Goal: Information Seeking & Learning: Compare options

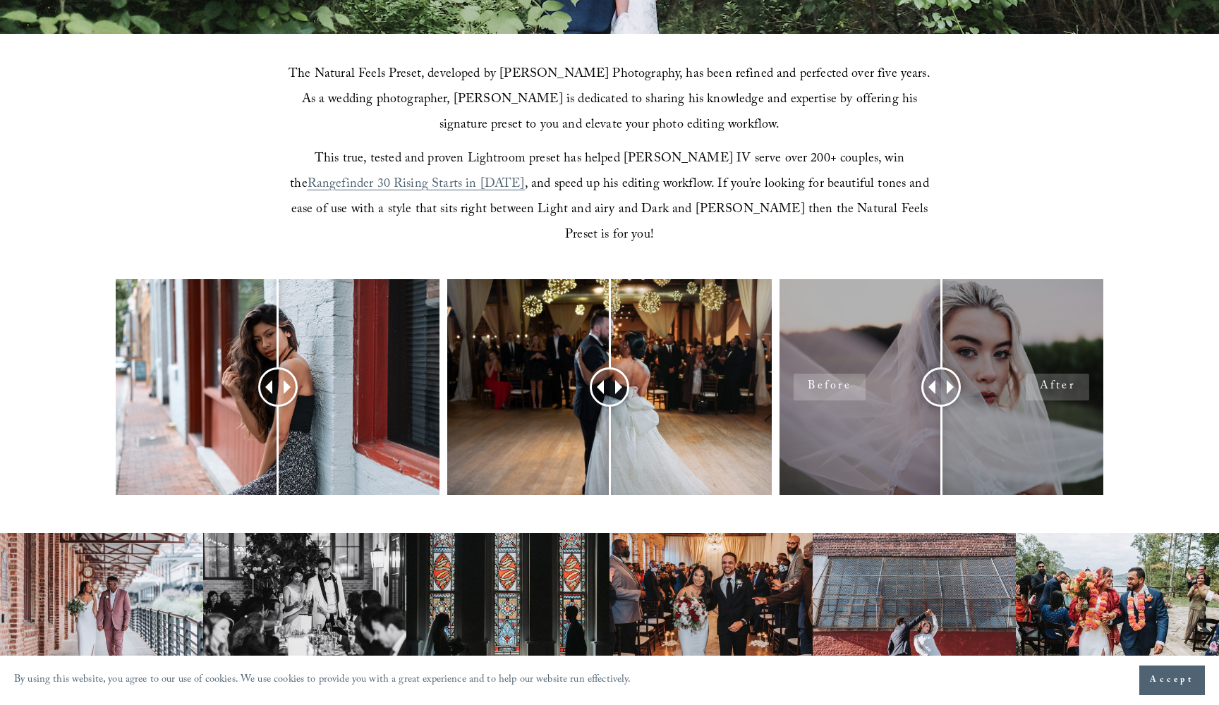
scroll to position [442, 0]
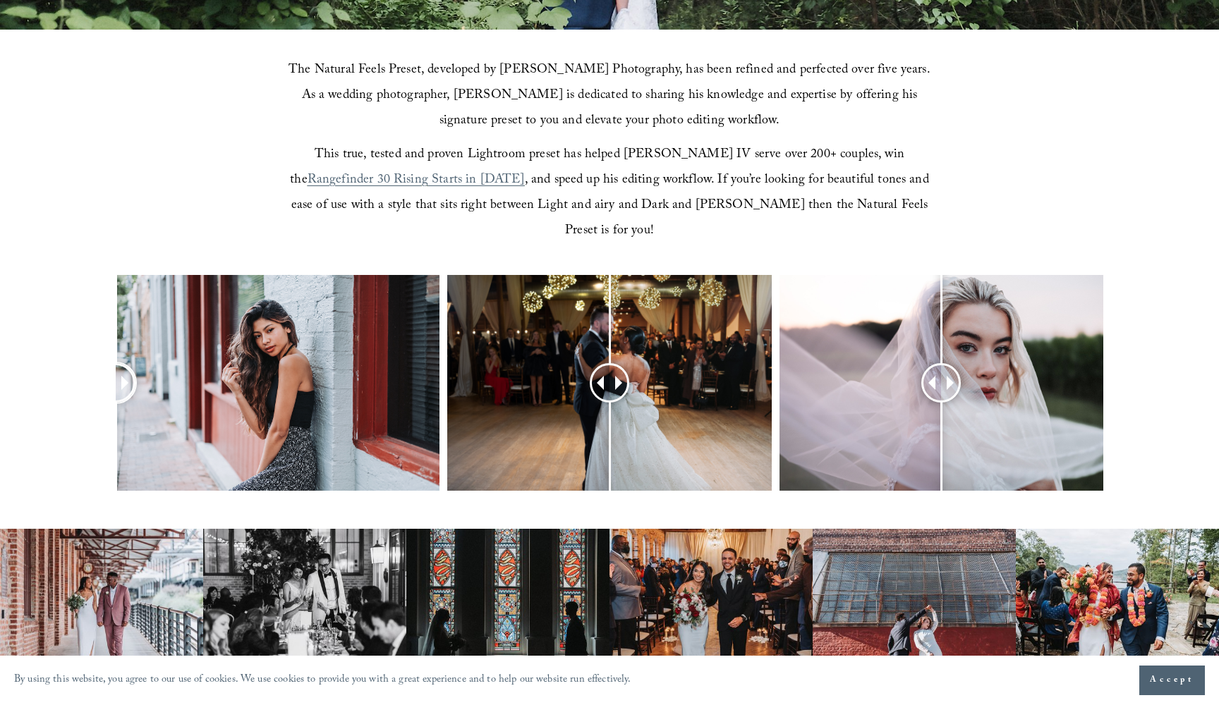
drag, startPoint x: 274, startPoint y: 354, endPoint x: 1, endPoint y: 363, distance: 273.1
click at [1, 363] on div at bounding box center [609, 401] width 1219 height 253
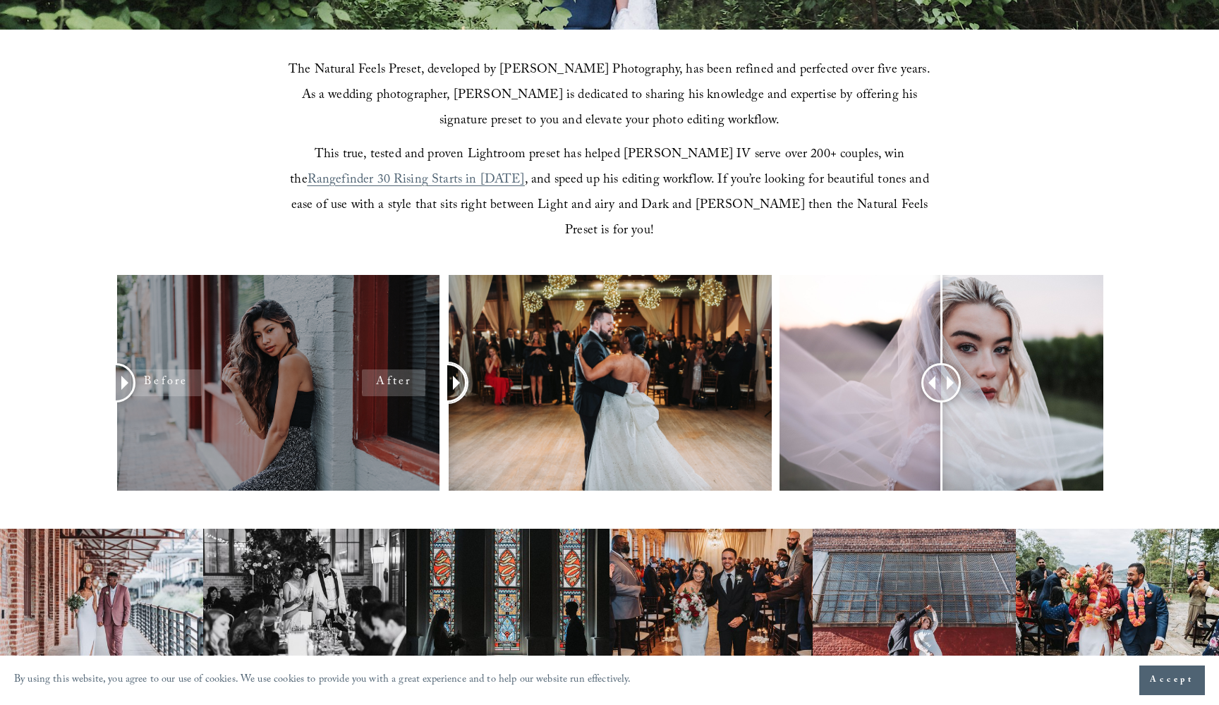
drag, startPoint x: 609, startPoint y: 360, endPoint x: 402, endPoint y: 327, distance: 210.1
click at [402, 327] on div at bounding box center [609, 401] width 1219 height 253
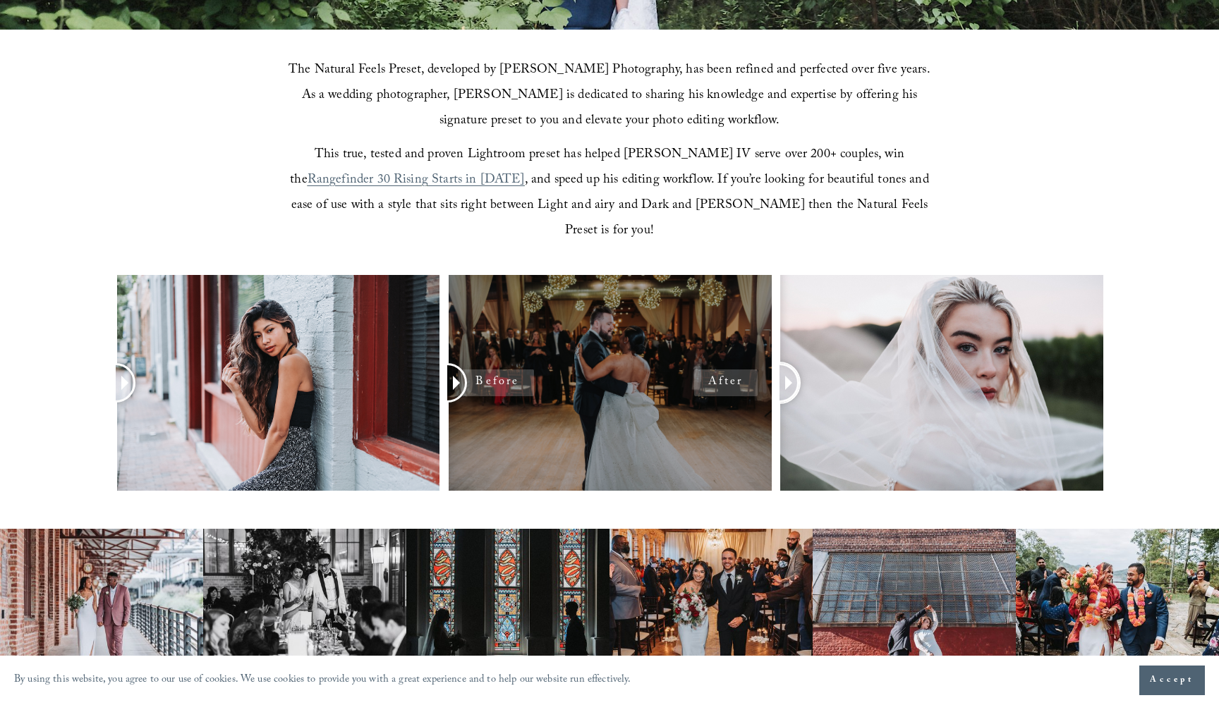
drag, startPoint x: 950, startPoint y: 355, endPoint x: 602, endPoint y: 360, distance: 347.8
click at [602, 359] on div at bounding box center [609, 401] width 1219 height 253
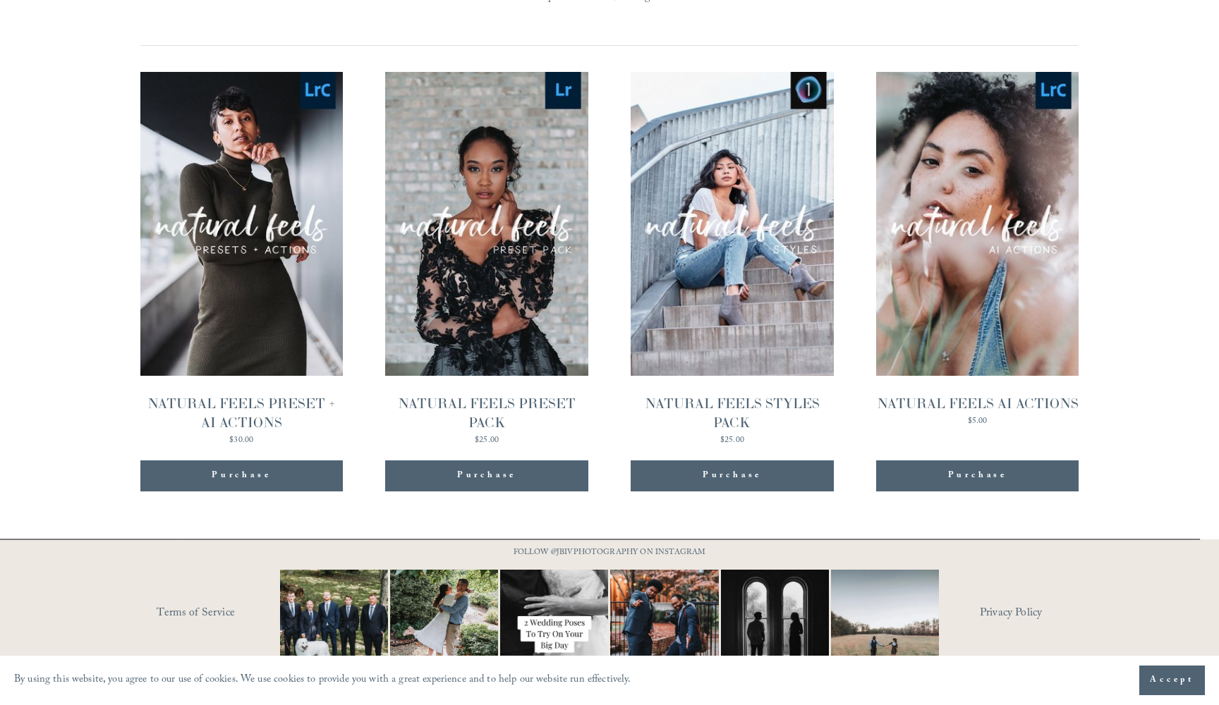
scroll to position [1461, 0]
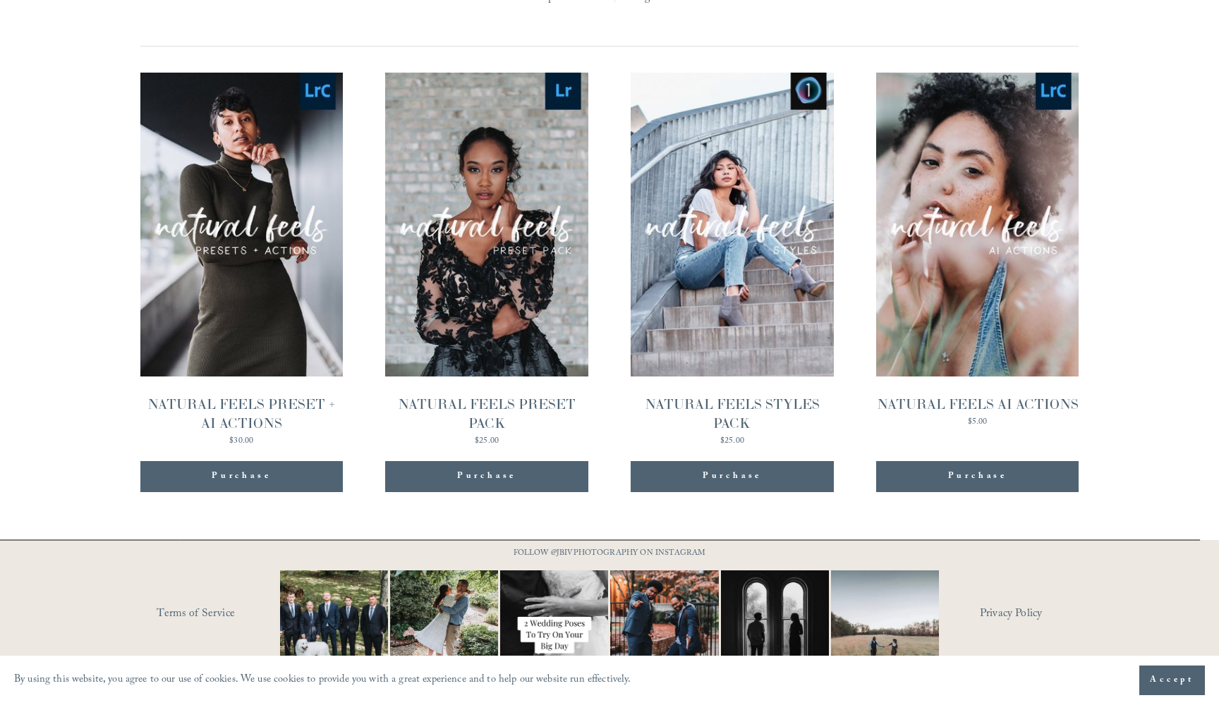
click at [195, 255] on link "Quick View NATURAL FEELS PRESET + AI ACTIONS $30.00" at bounding box center [241, 259] width 202 height 373
click at [489, 220] on link "Quick View NATURAL FEELS PRESET PACK $25.00" at bounding box center [486, 259] width 202 height 373
click at [777, 214] on link "Quick View NATURAL FEELS STYLES PACK $25.00" at bounding box center [732, 259] width 202 height 373
click at [1028, 242] on link "Quick View NATURAL FEELS AI ACTIONS $5.00" at bounding box center [977, 259] width 202 height 373
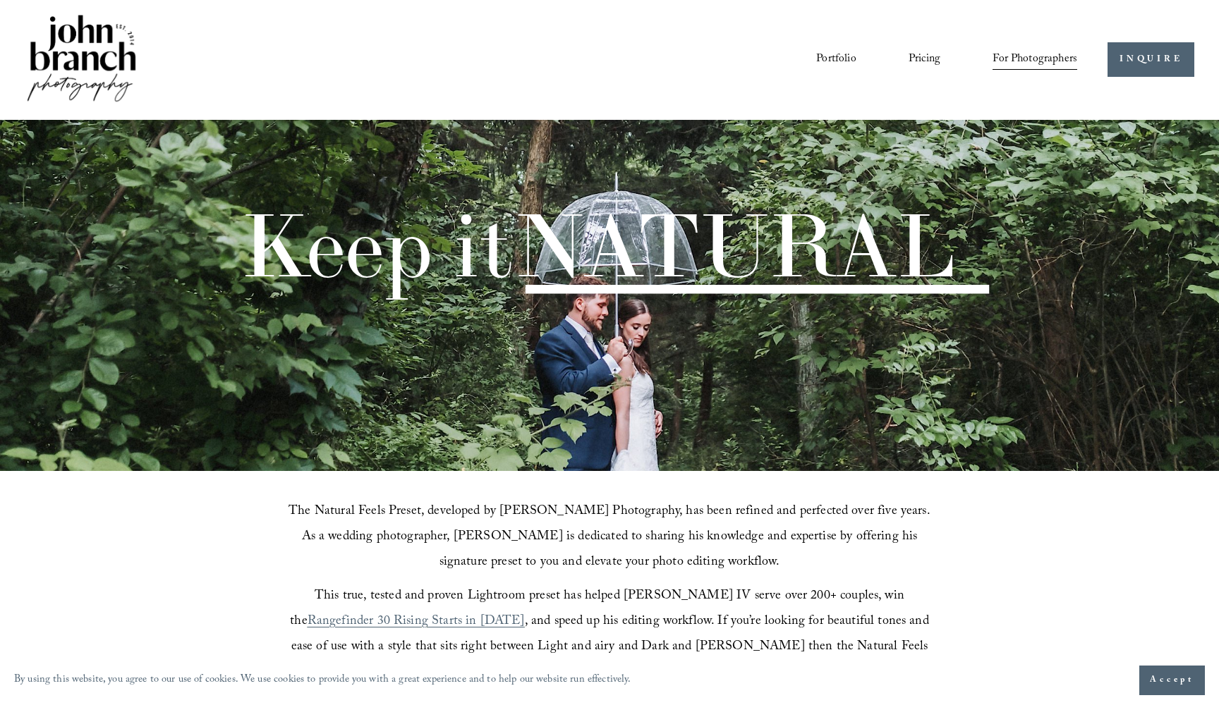
scroll to position [0, 0]
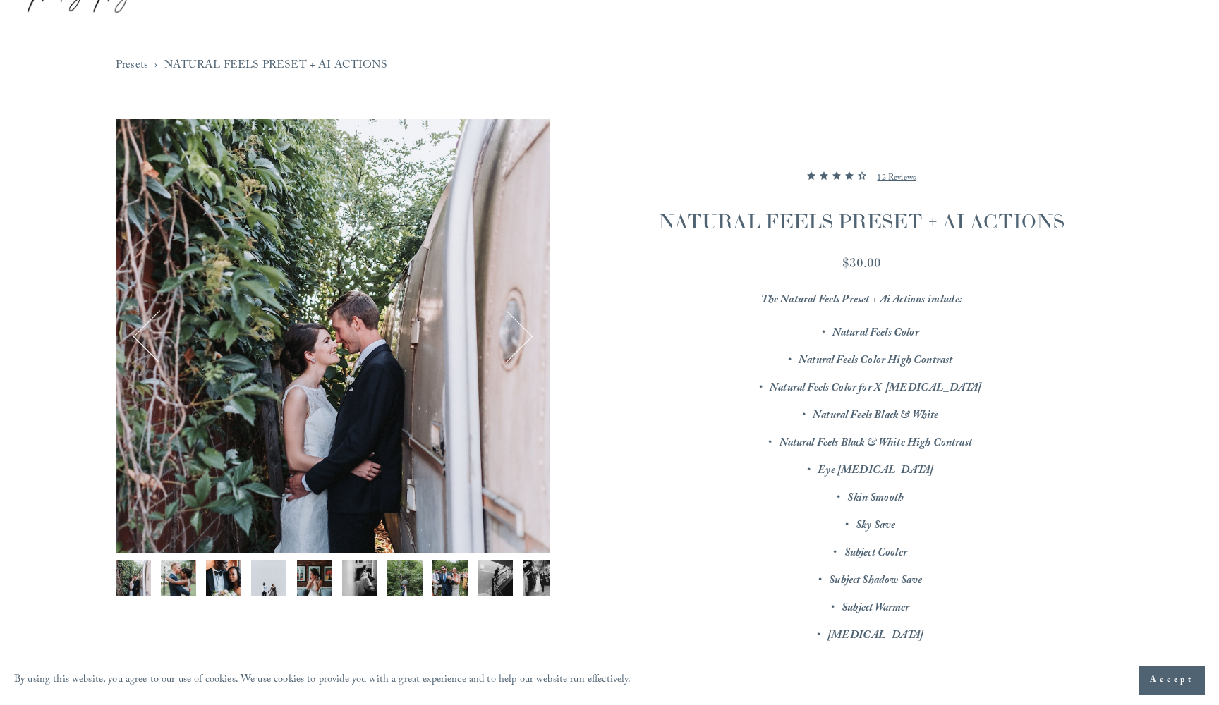
scroll to position [90, 0]
click at [523, 330] on button "Next" at bounding box center [506, 335] width 51 height 51
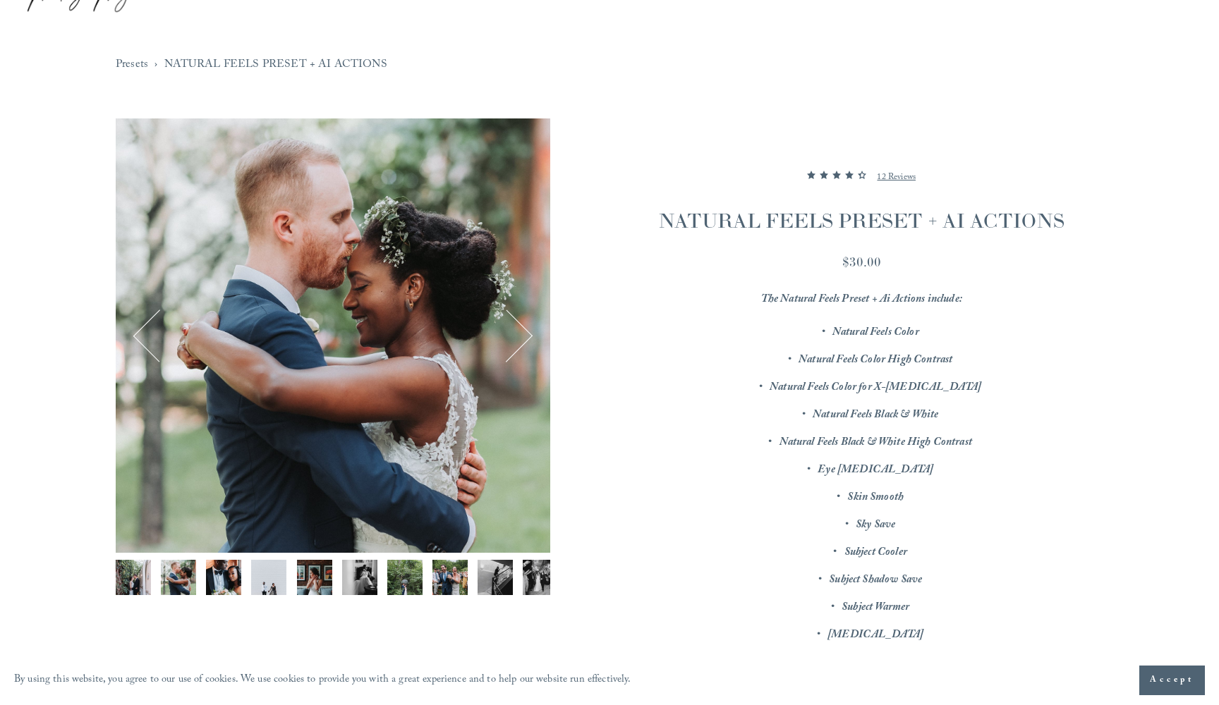
click at [523, 330] on button "Next" at bounding box center [506, 335] width 51 height 51
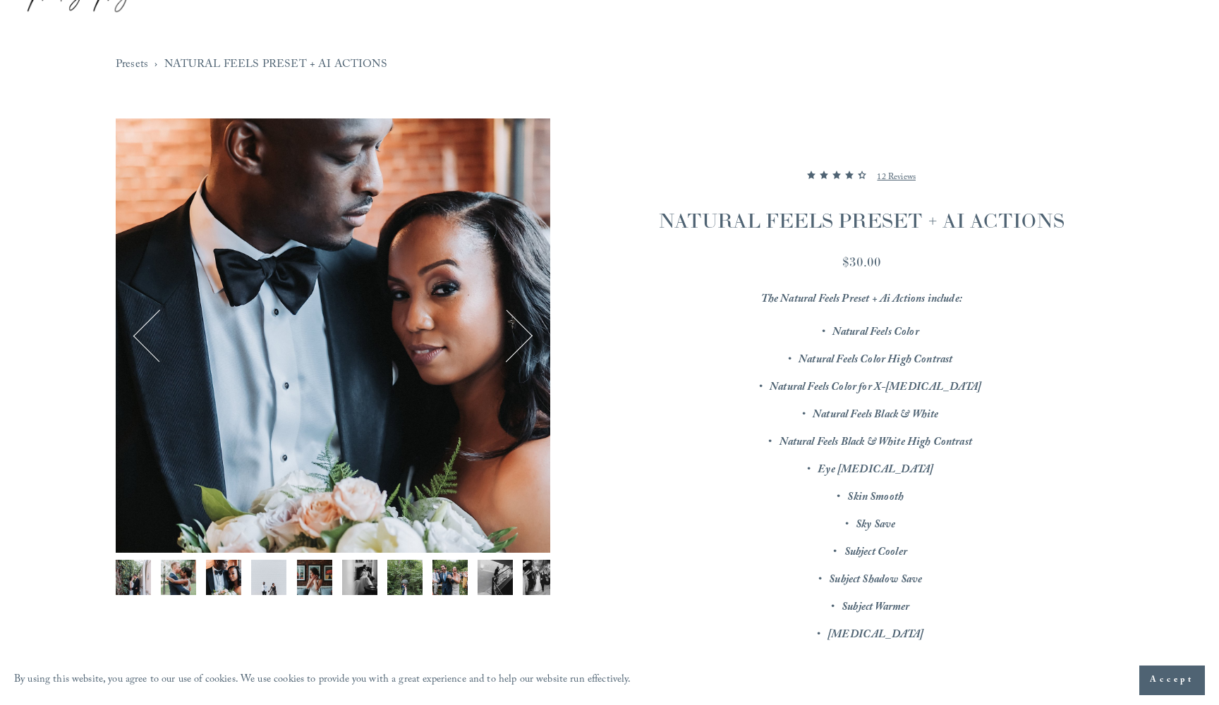
click at [523, 330] on button "Next" at bounding box center [506, 335] width 51 height 51
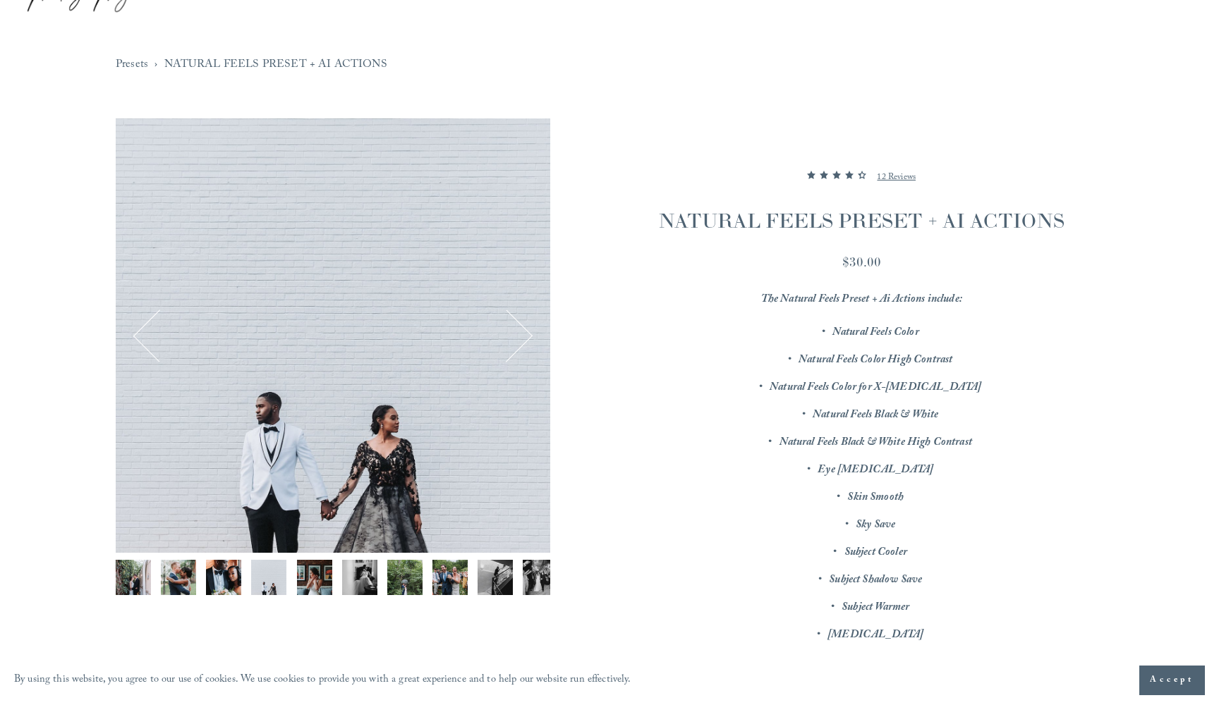
click at [523, 330] on button "Next" at bounding box center [506, 335] width 51 height 51
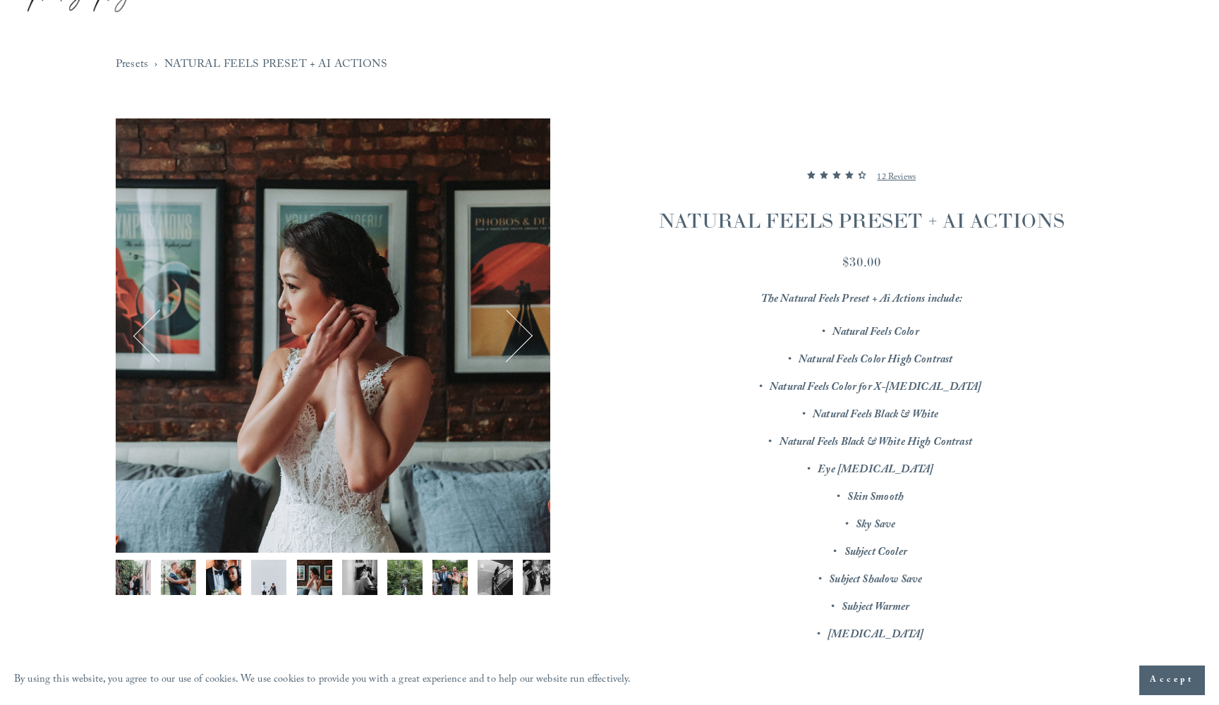
click at [523, 330] on button "Next" at bounding box center [506, 335] width 51 height 51
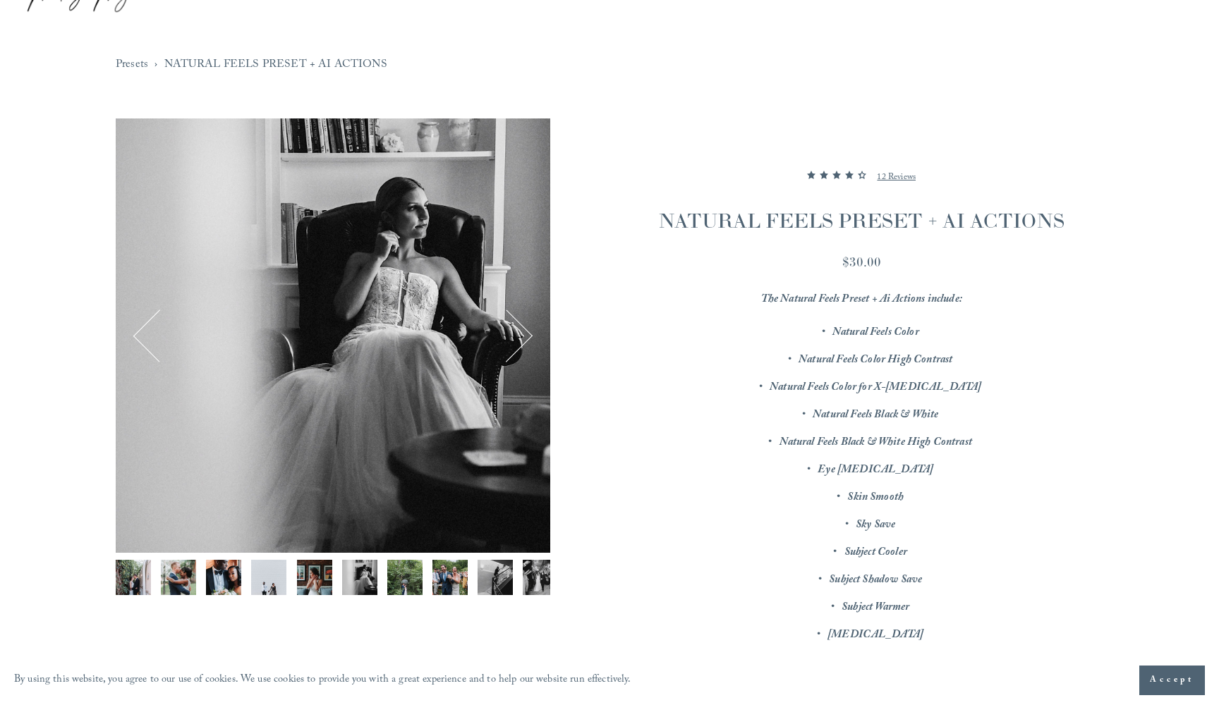
click at [523, 330] on button "Next" at bounding box center [506, 335] width 51 height 51
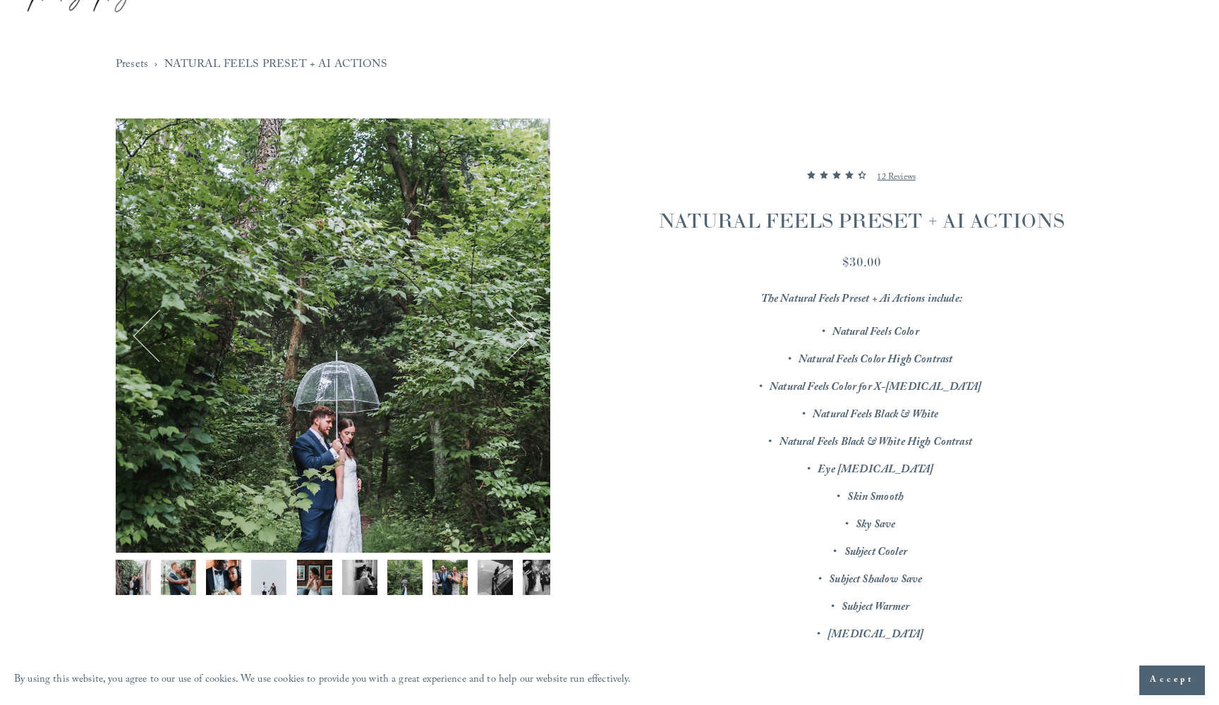
click at [523, 330] on button "Next" at bounding box center [506, 335] width 51 height 51
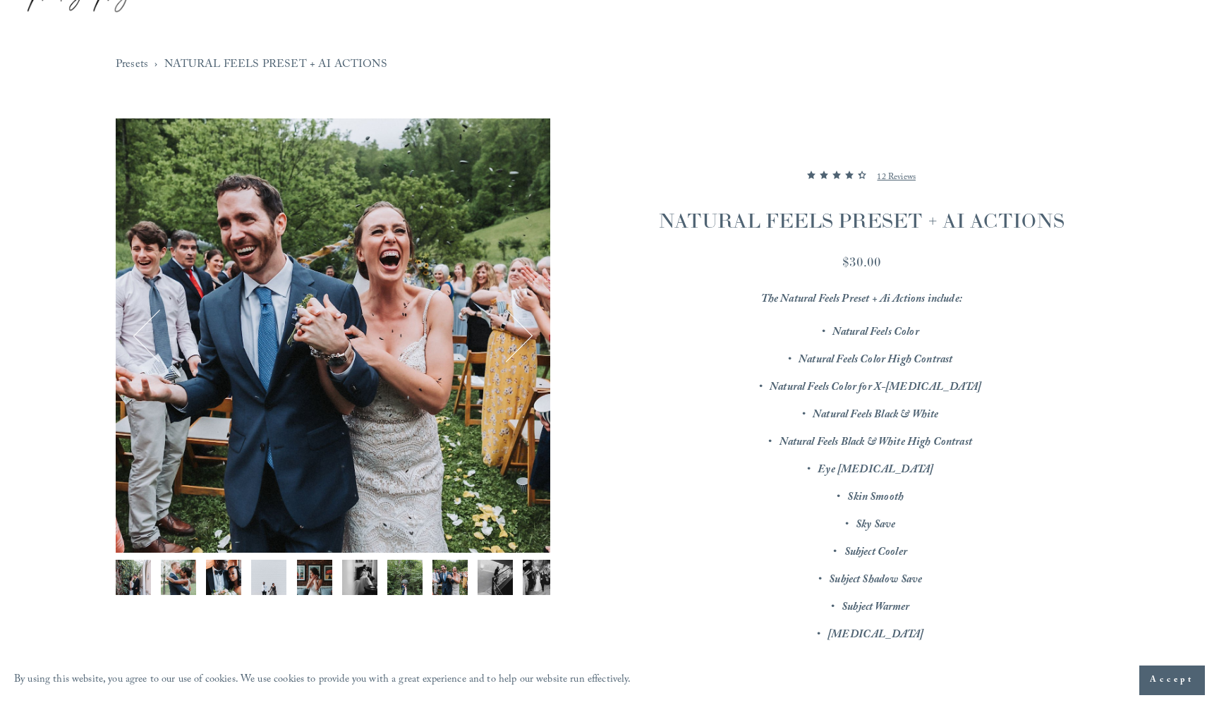
click at [523, 330] on button "Next" at bounding box center [506, 335] width 51 height 51
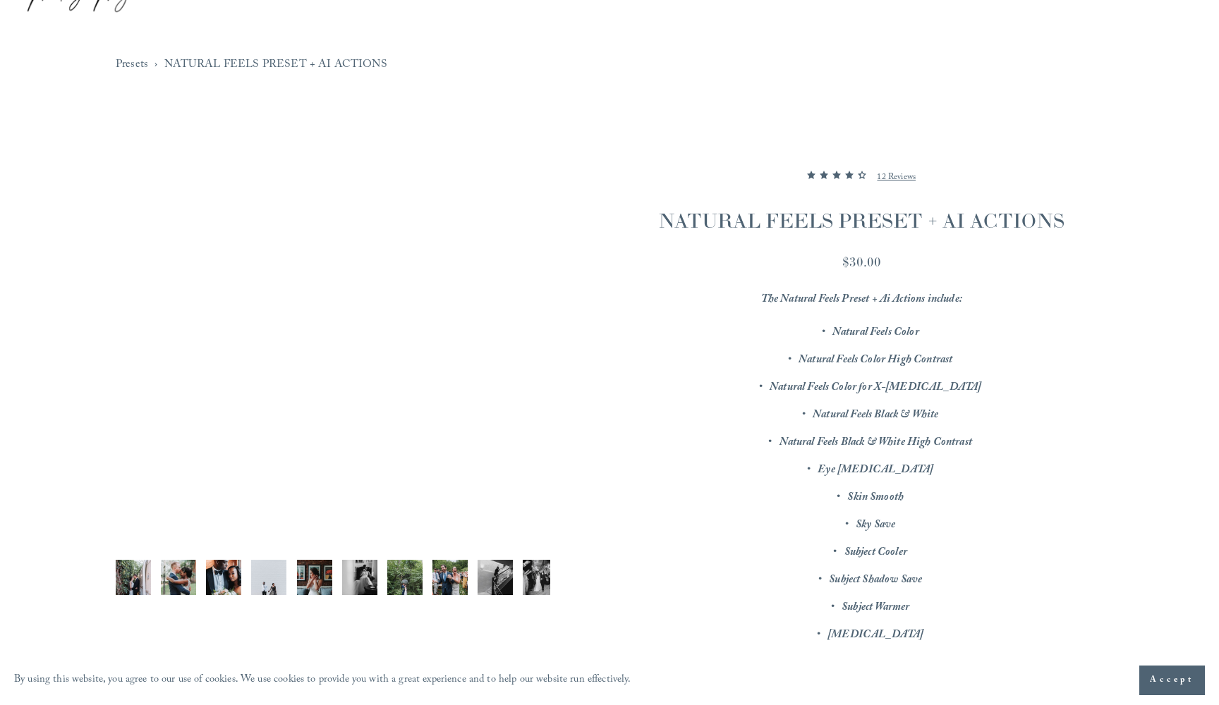
click at [540, 583] on img "Image 10 of 12" at bounding box center [540, 577] width 35 height 35
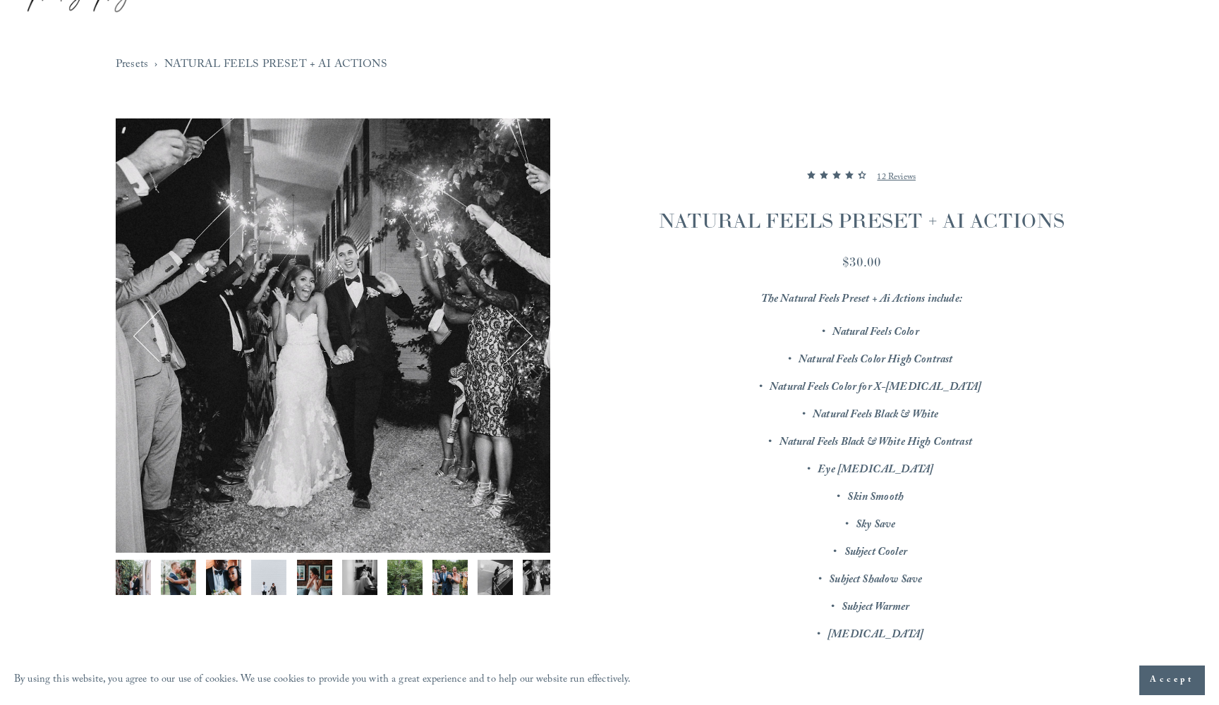
click at [486, 570] on img "Image 9 of 12" at bounding box center [495, 577] width 35 height 35
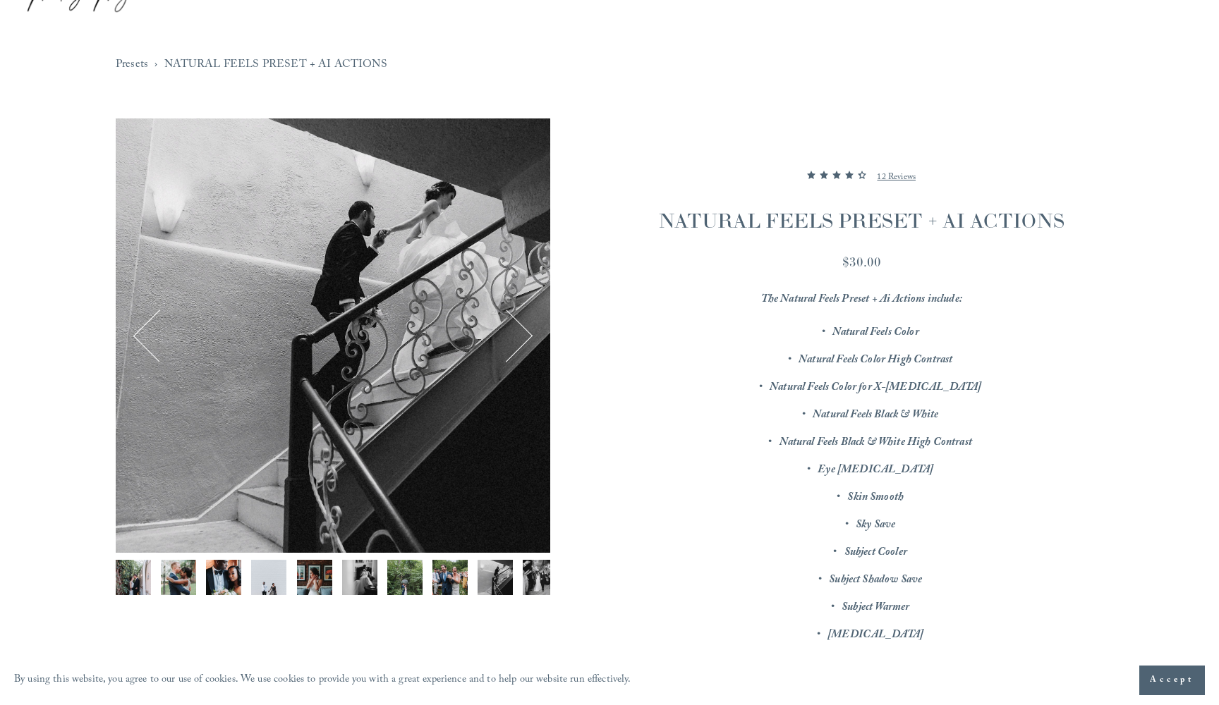
click at [537, 580] on img "Image 10 of 12" at bounding box center [540, 577] width 35 height 35
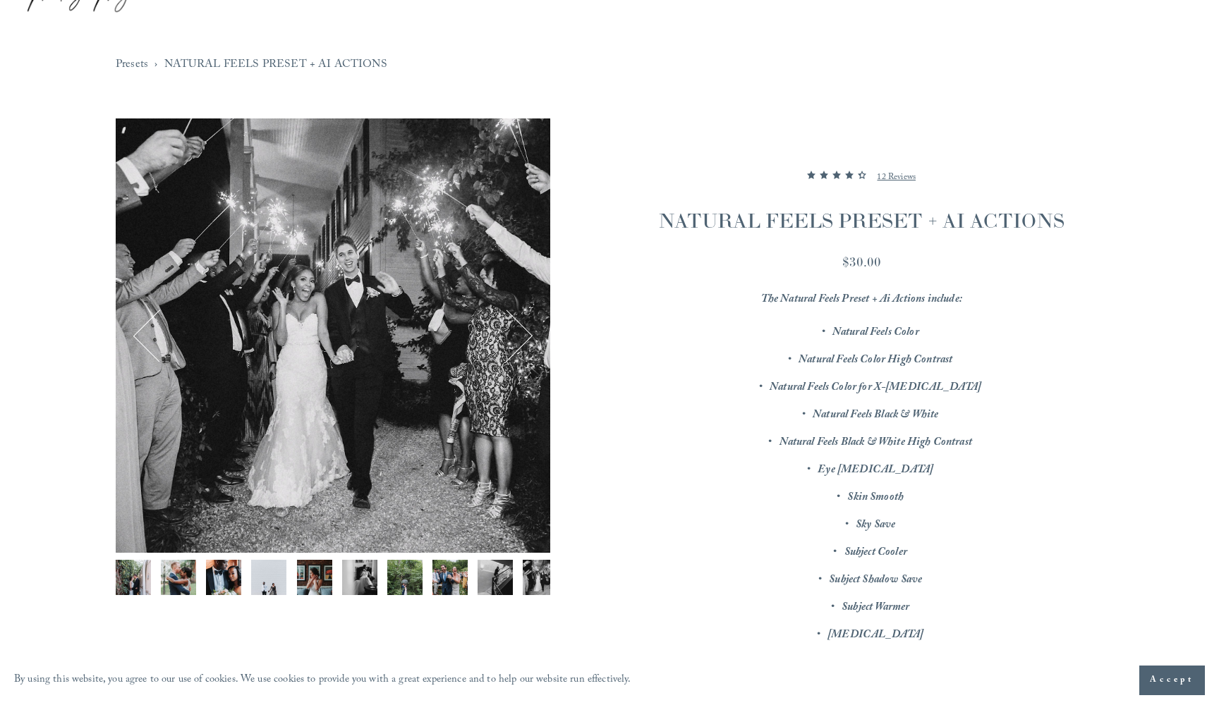
click at [463, 575] on img "Image 8 of 12" at bounding box center [449, 577] width 35 height 35
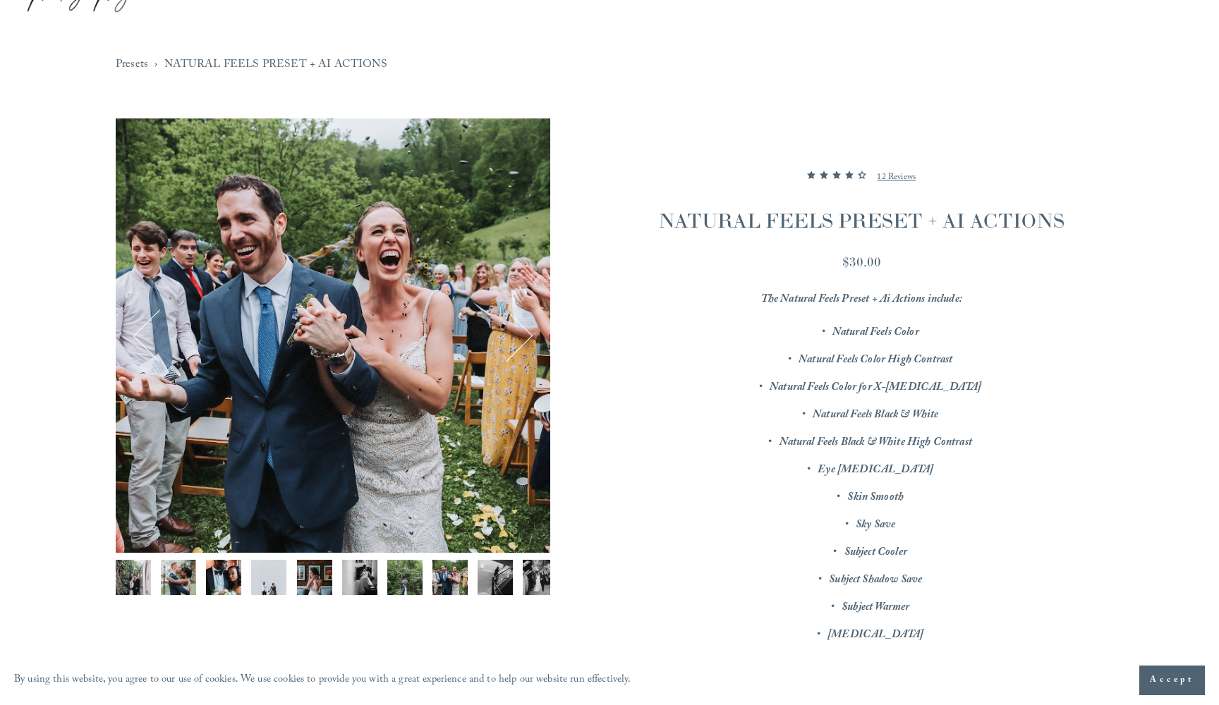
click at [408, 577] on img "Image 7 of 12" at bounding box center [404, 577] width 35 height 35
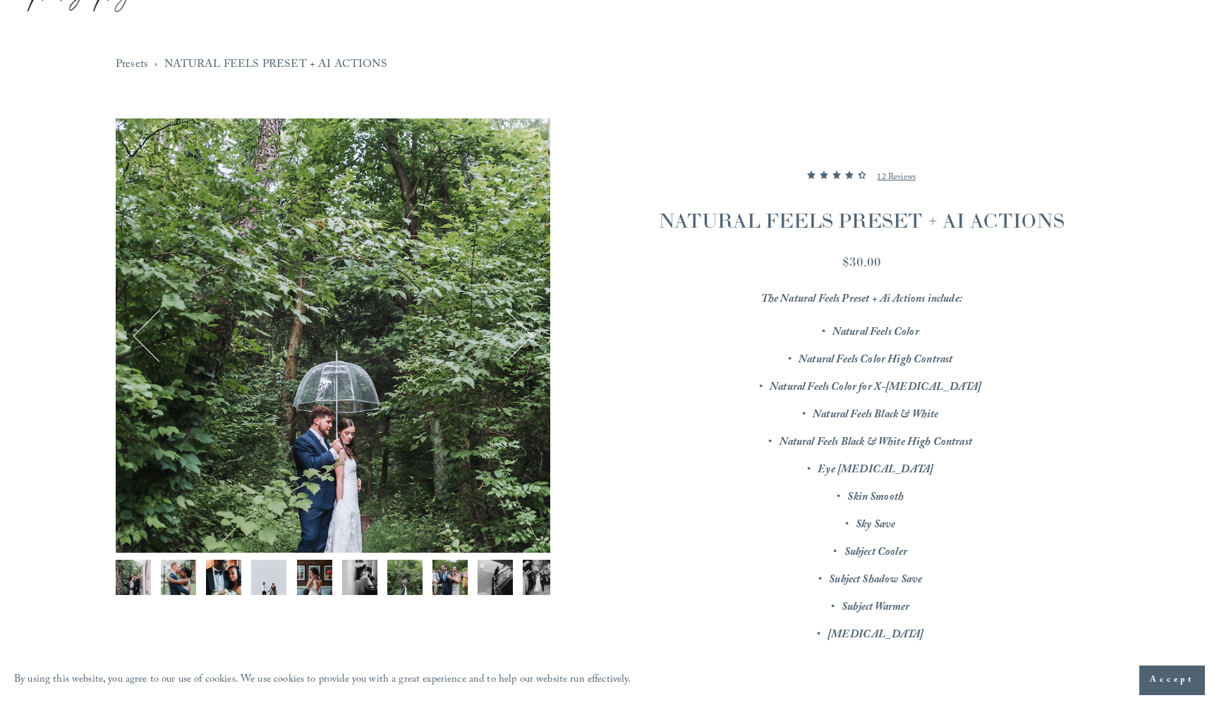
click at [532, 580] on img "Image 10 of 12" at bounding box center [540, 577] width 35 height 35
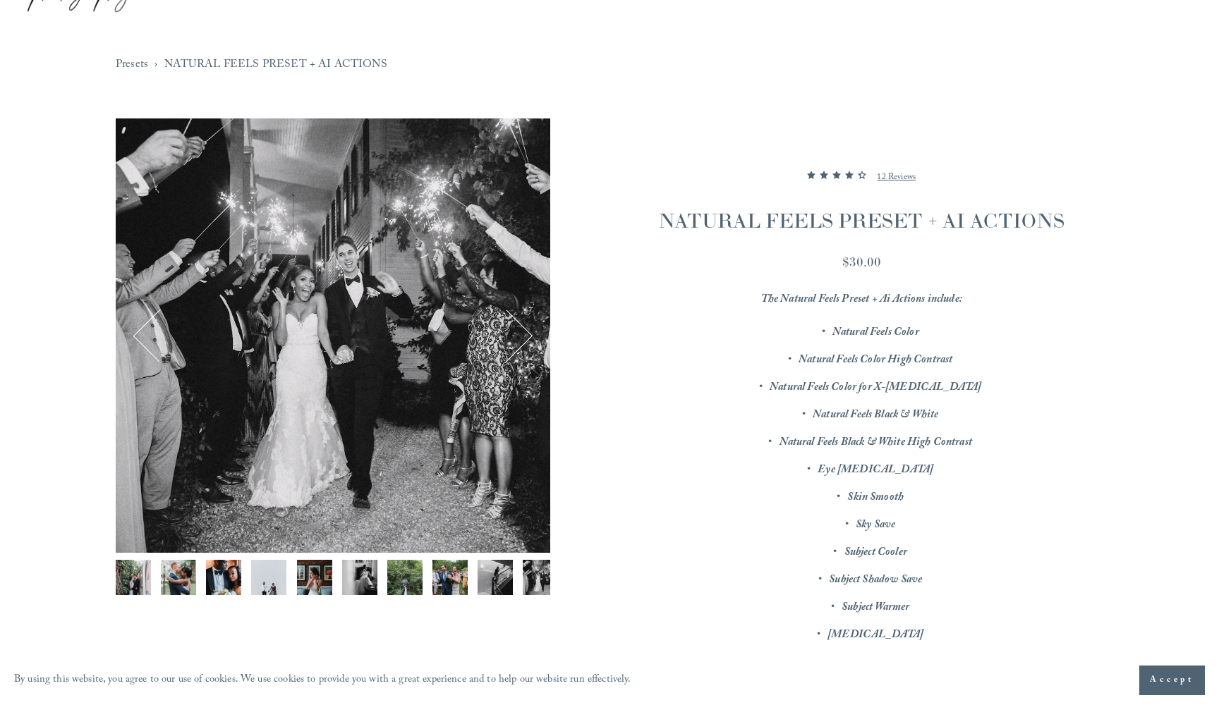
click at [516, 339] on button "Next" at bounding box center [506, 335] width 51 height 51
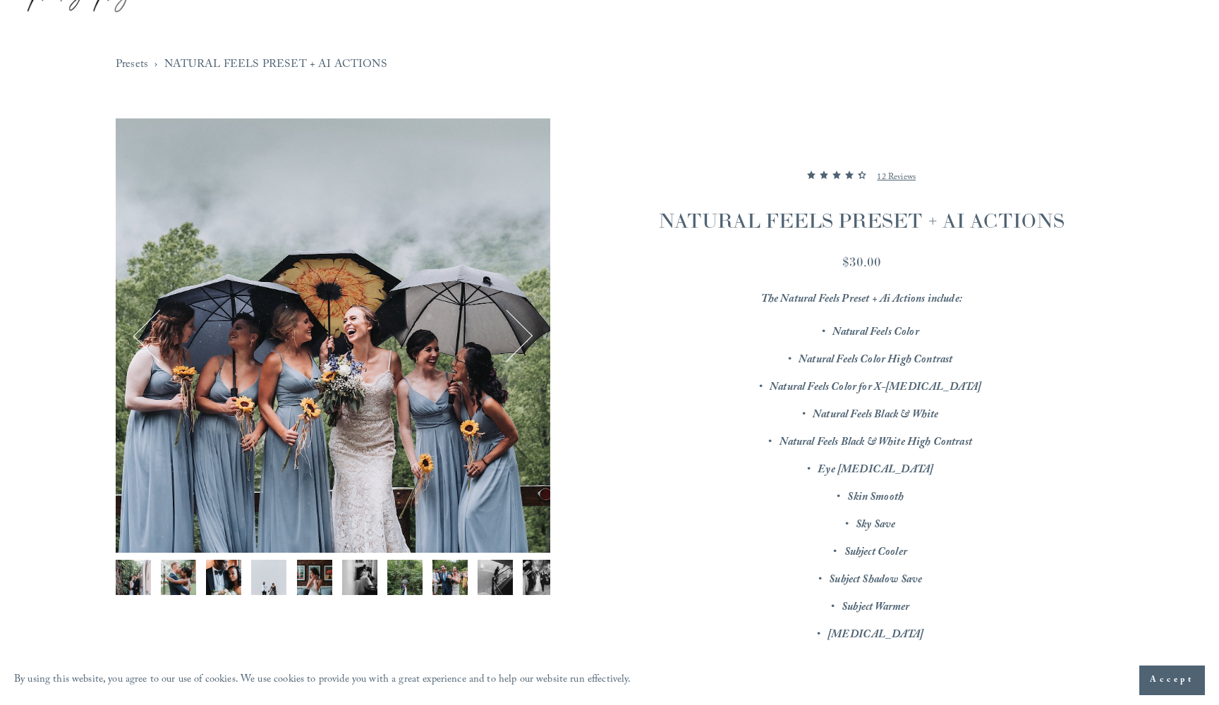
click at [516, 339] on button "Next" at bounding box center [506, 335] width 51 height 51
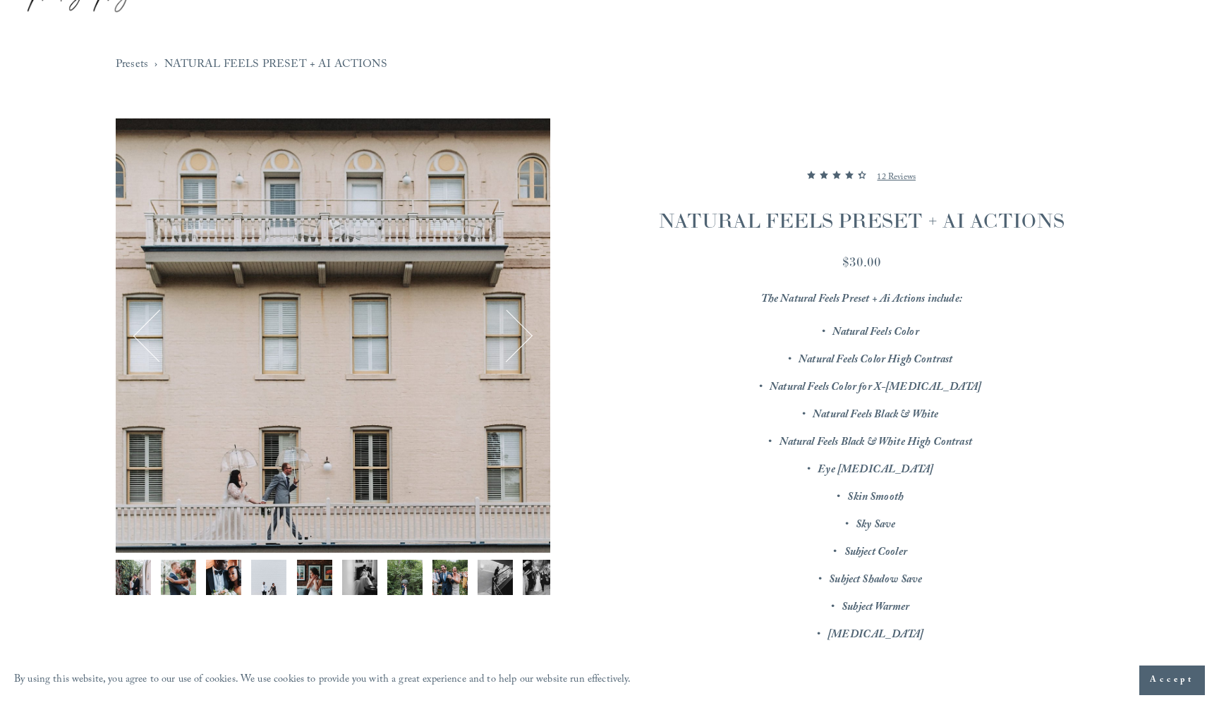
click at [130, 333] on div "Image 12 of 12" at bounding box center [333, 336] width 435 height 435
click at [144, 336] on button "Previous" at bounding box center [159, 335] width 51 height 51
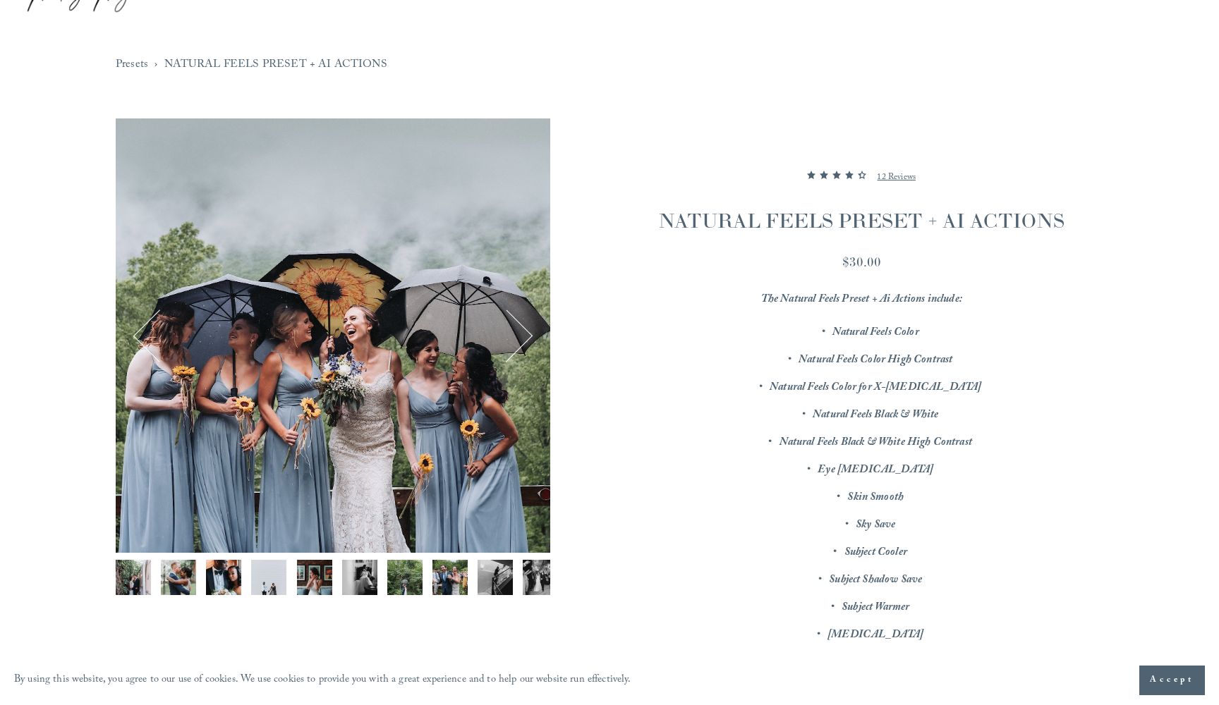
click at [525, 330] on button "Next" at bounding box center [506, 335] width 51 height 51
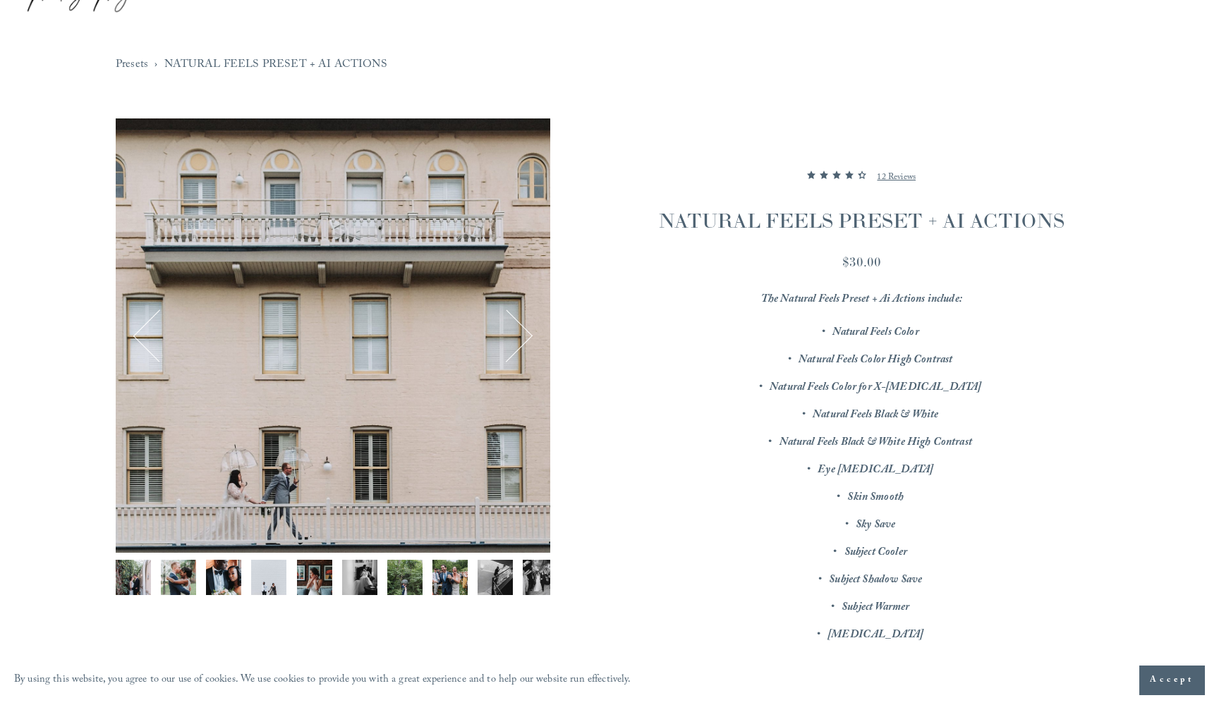
click at [525, 330] on button "Next" at bounding box center [506, 335] width 51 height 51
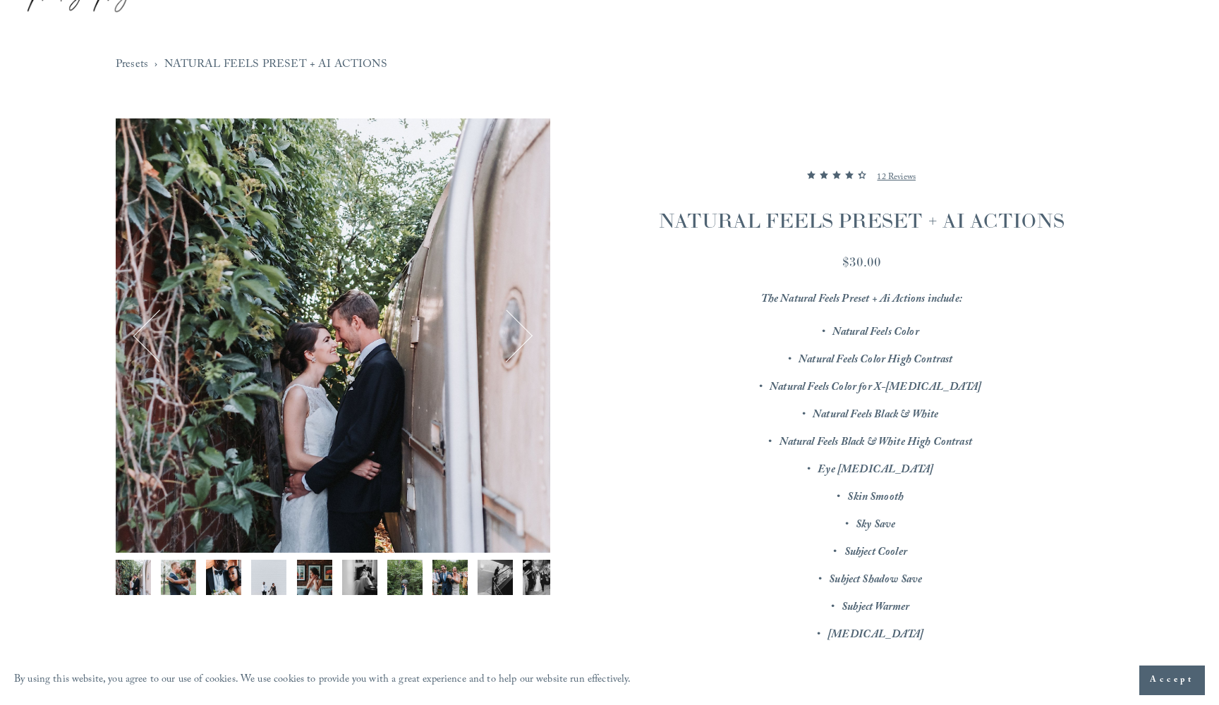
click at [525, 329] on button "Next" at bounding box center [506, 335] width 51 height 51
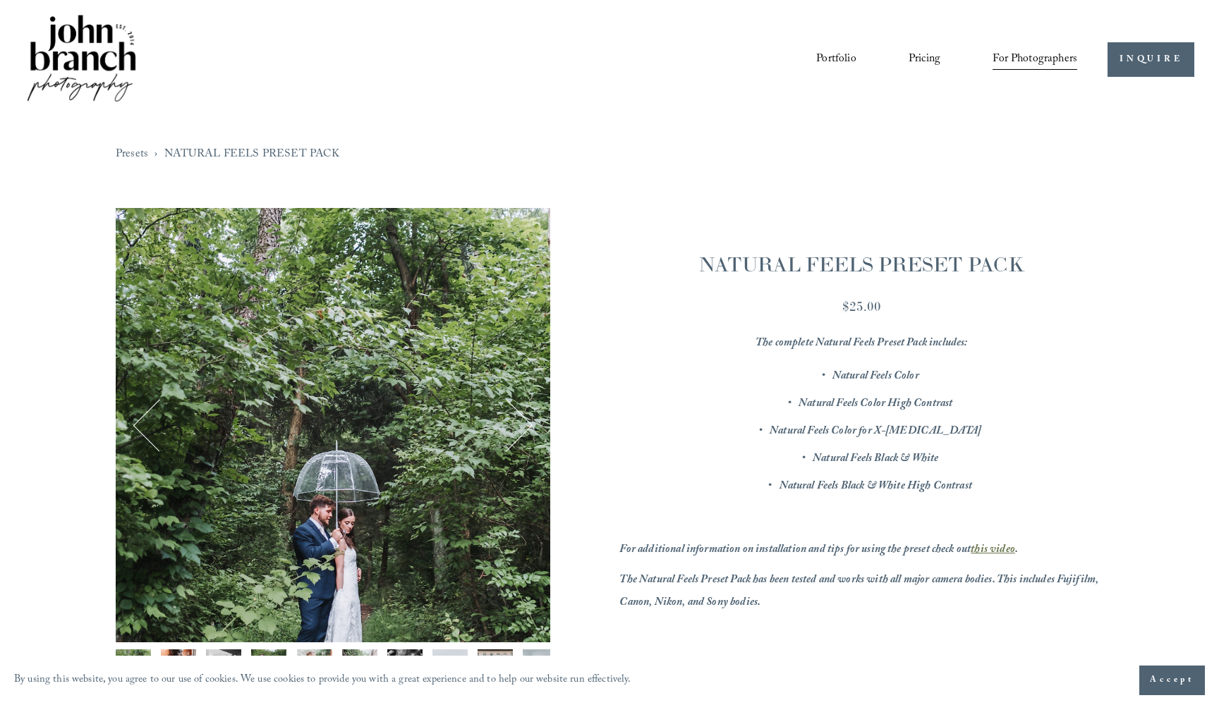
click at [514, 435] on button "Next" at bounding box center [506, 425] width 51 height 51
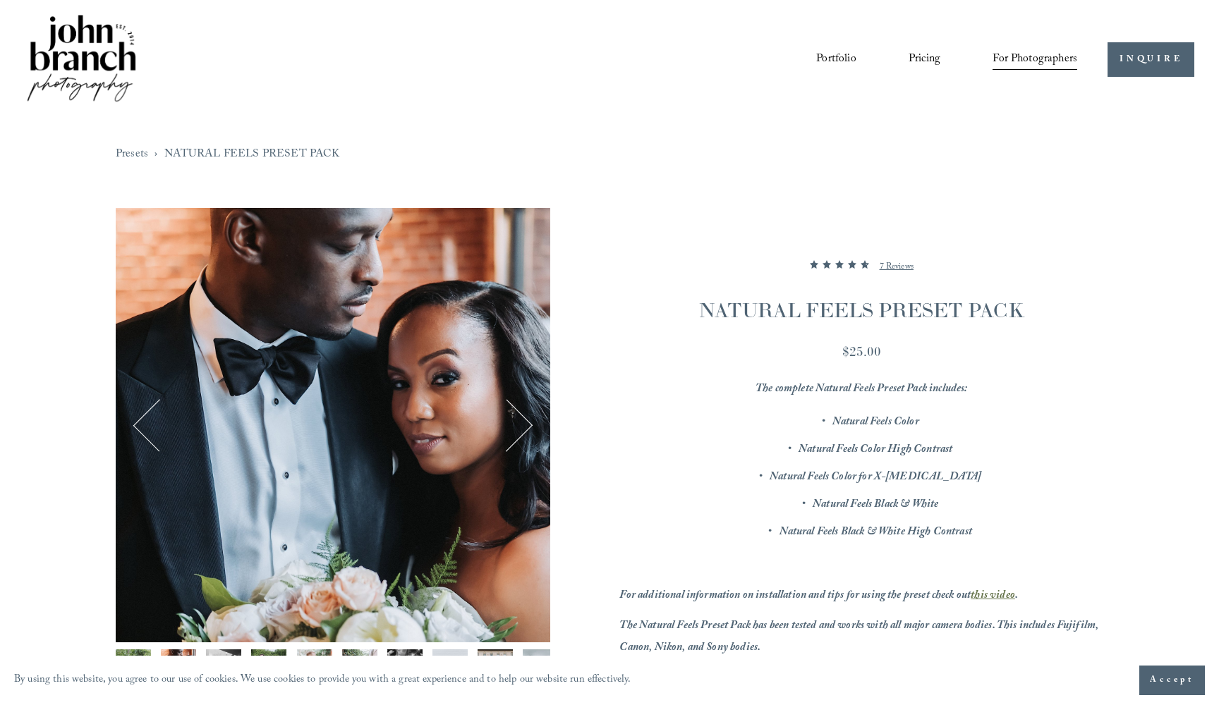
scroll to position [68, 0]
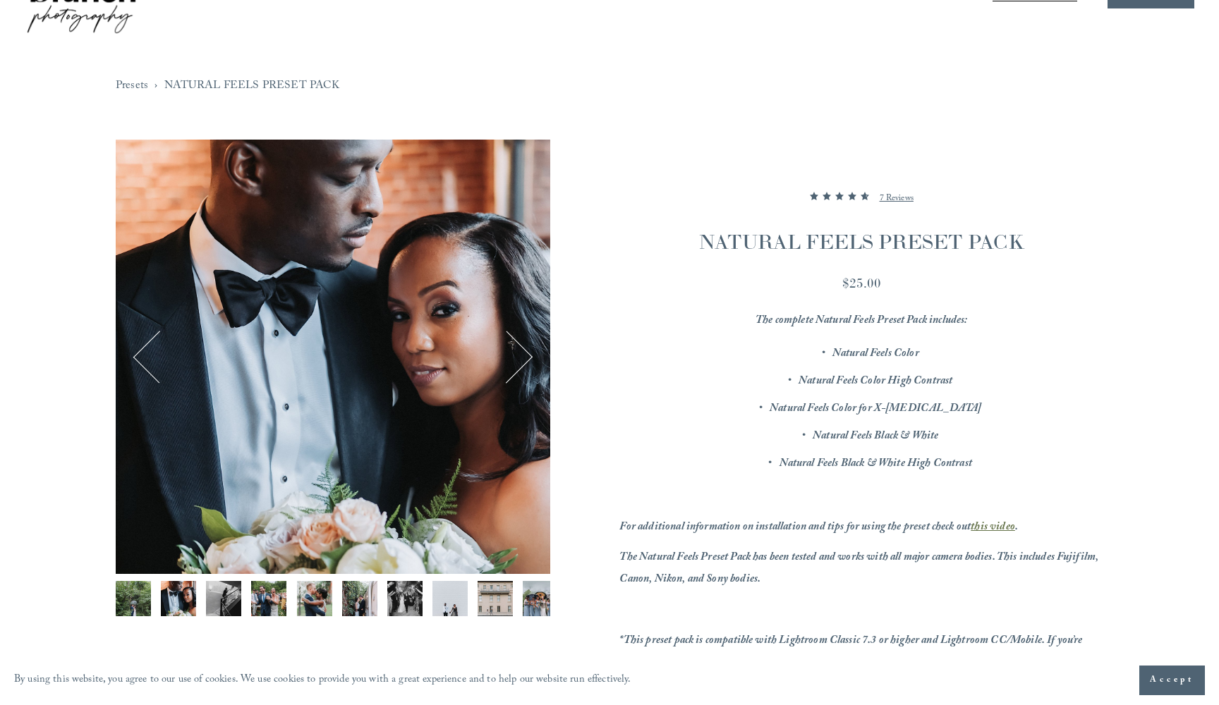
click at [515, 359] on button "Next" at bounding box center [506, 357] width 51 height 51
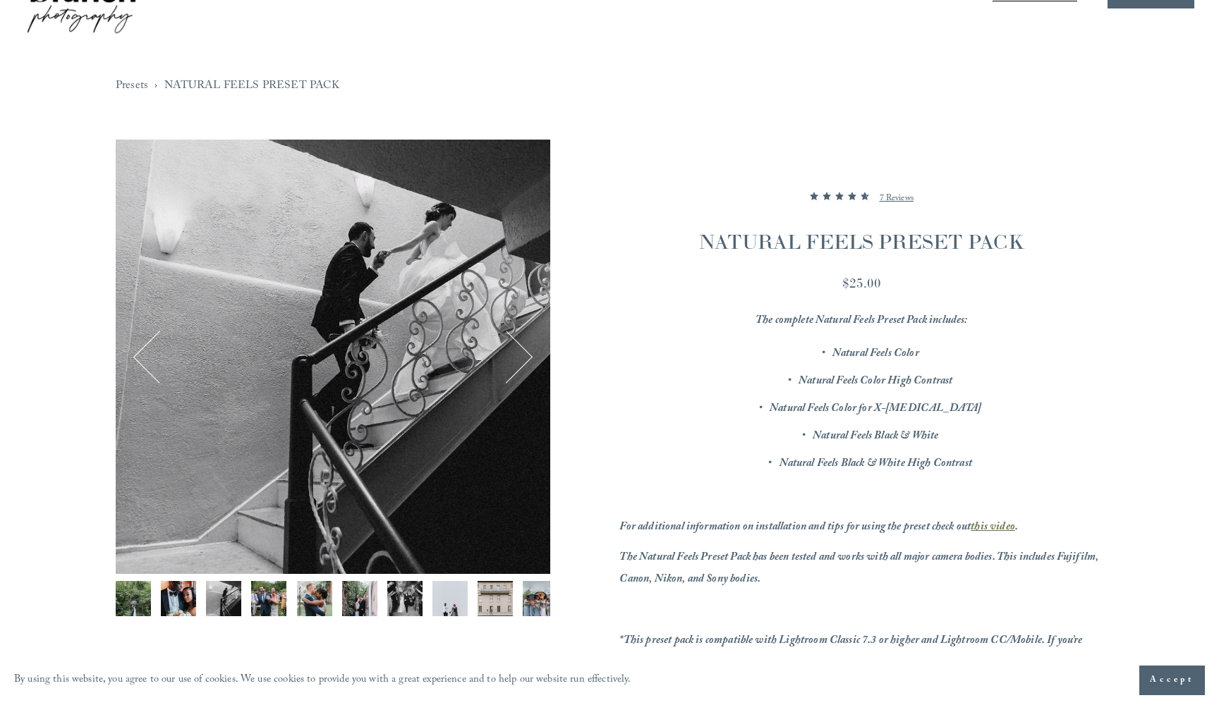
click at [515, 359] on button "Next" at bounding box center [506, 357] width 51 height 51
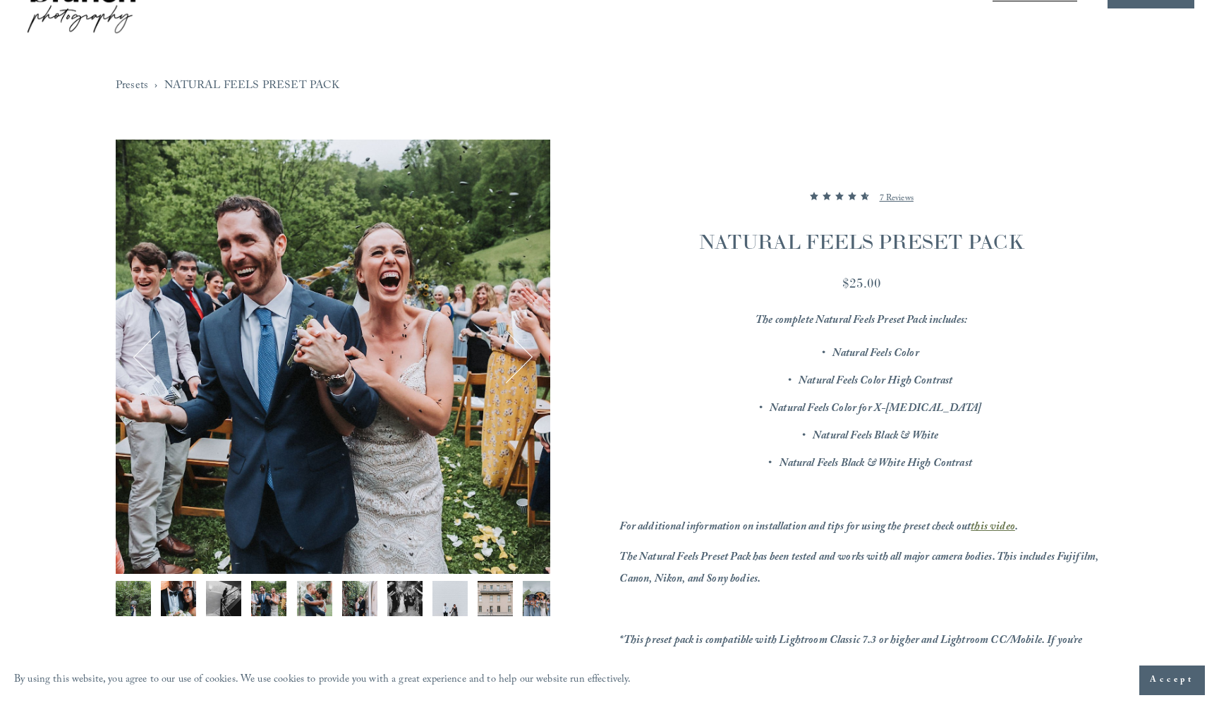
click at [515, 359] on button "Next" at bounding box center [506, 357] width 51 height 51
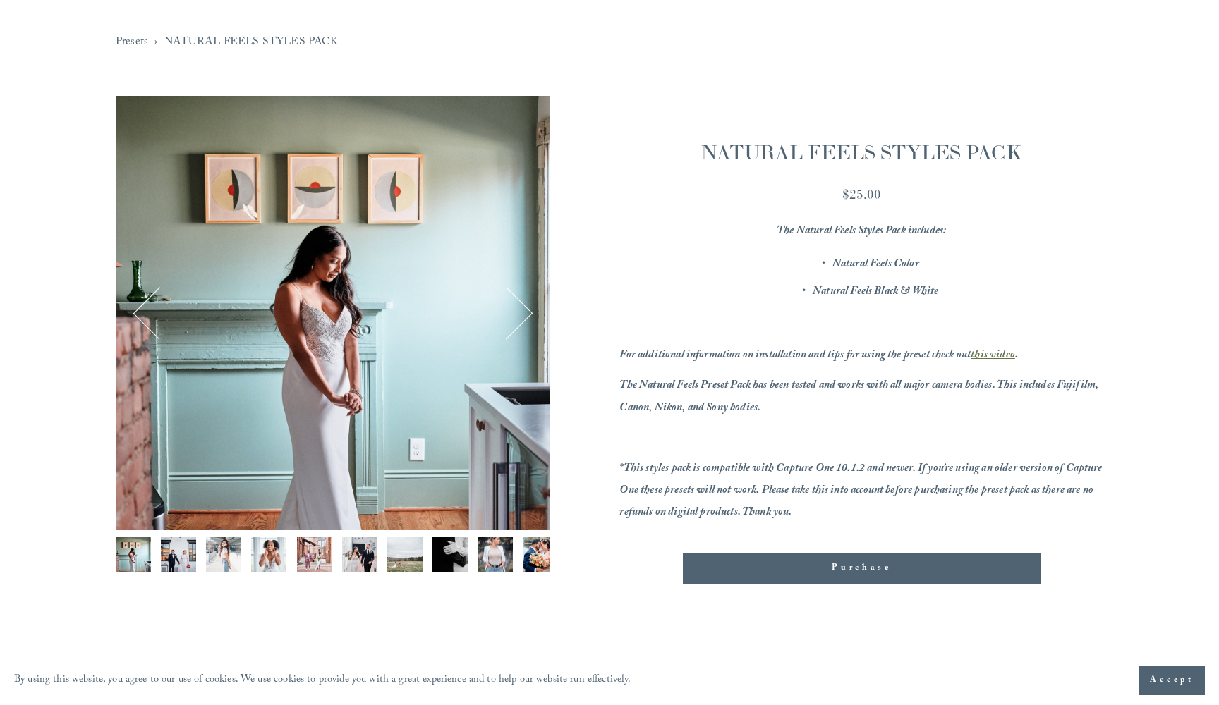
scroll to position [99, 0]
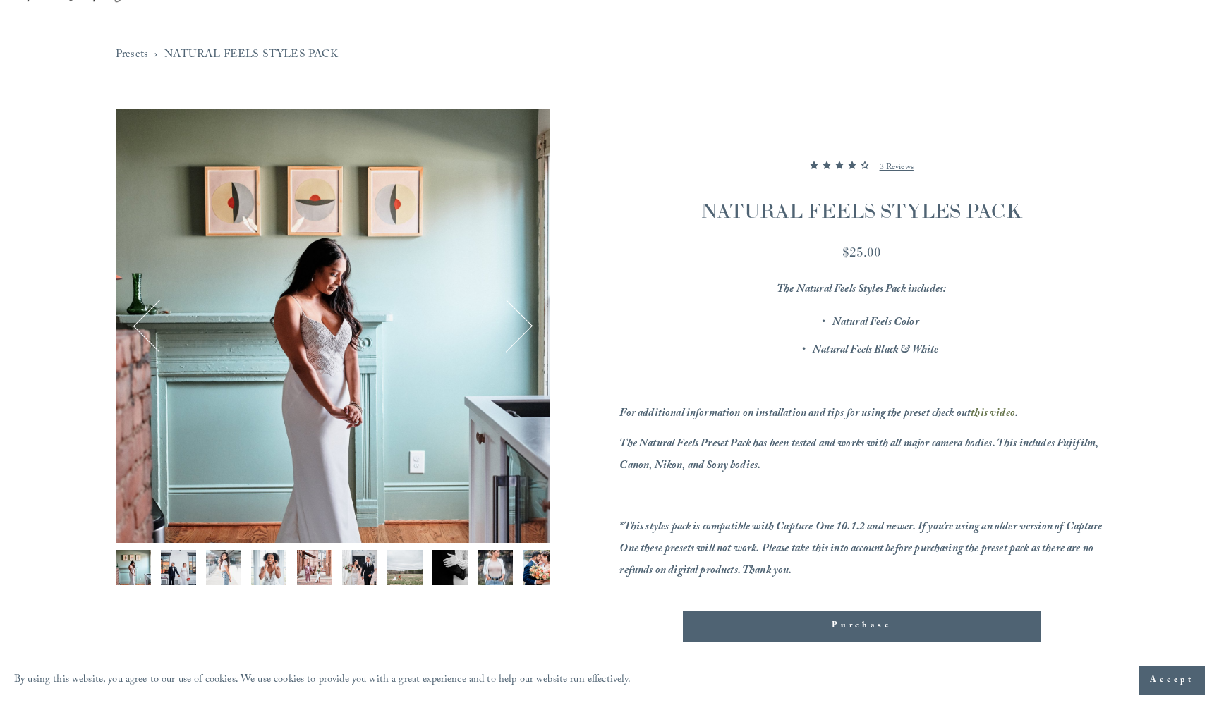
click at [522, 326] on button "Next" at bounding box center [506, 325] width 51 height 51
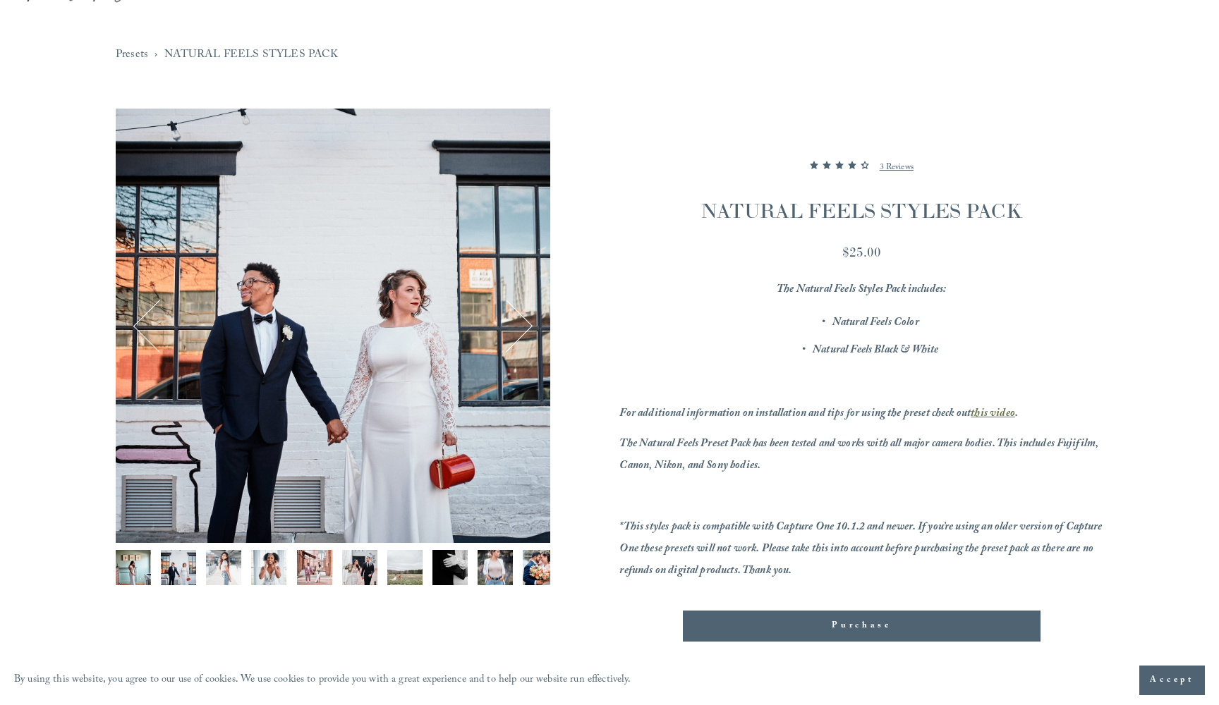
click at [522, 326] on button "Next" at bounding box center [506, 325] width 51 height 51
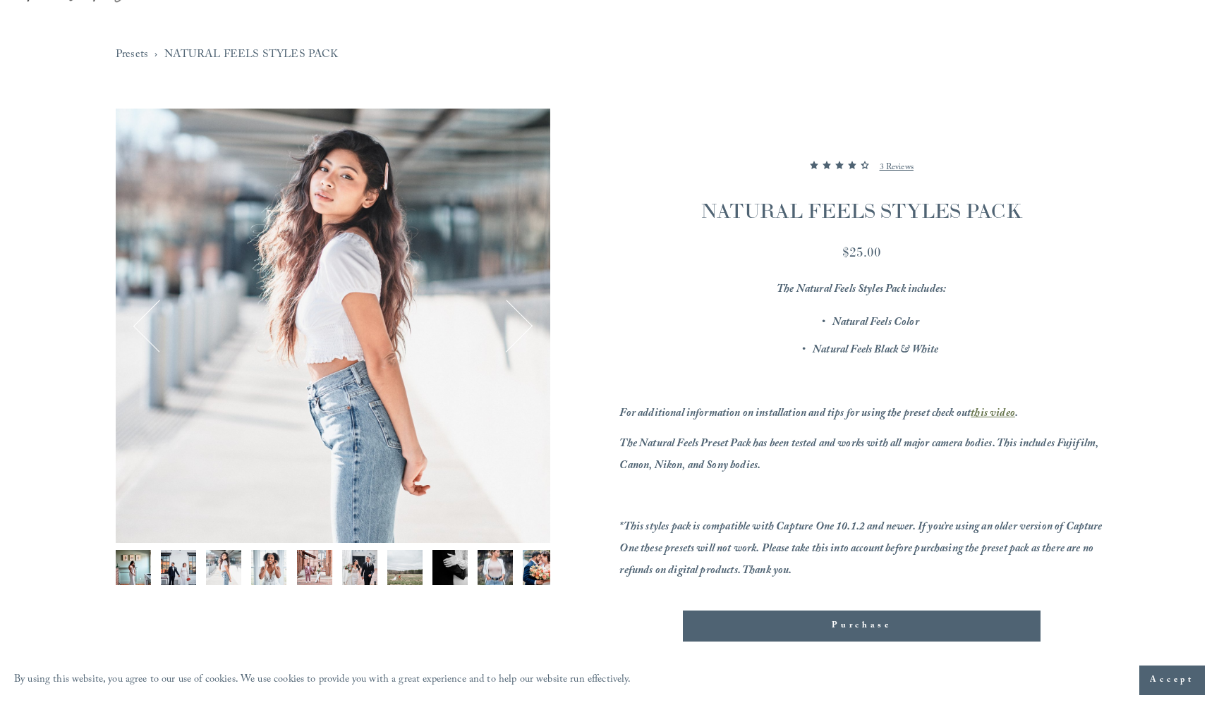
click at [522, 326] on button "Next" at bounding box center [506, 325] width 51 height 51
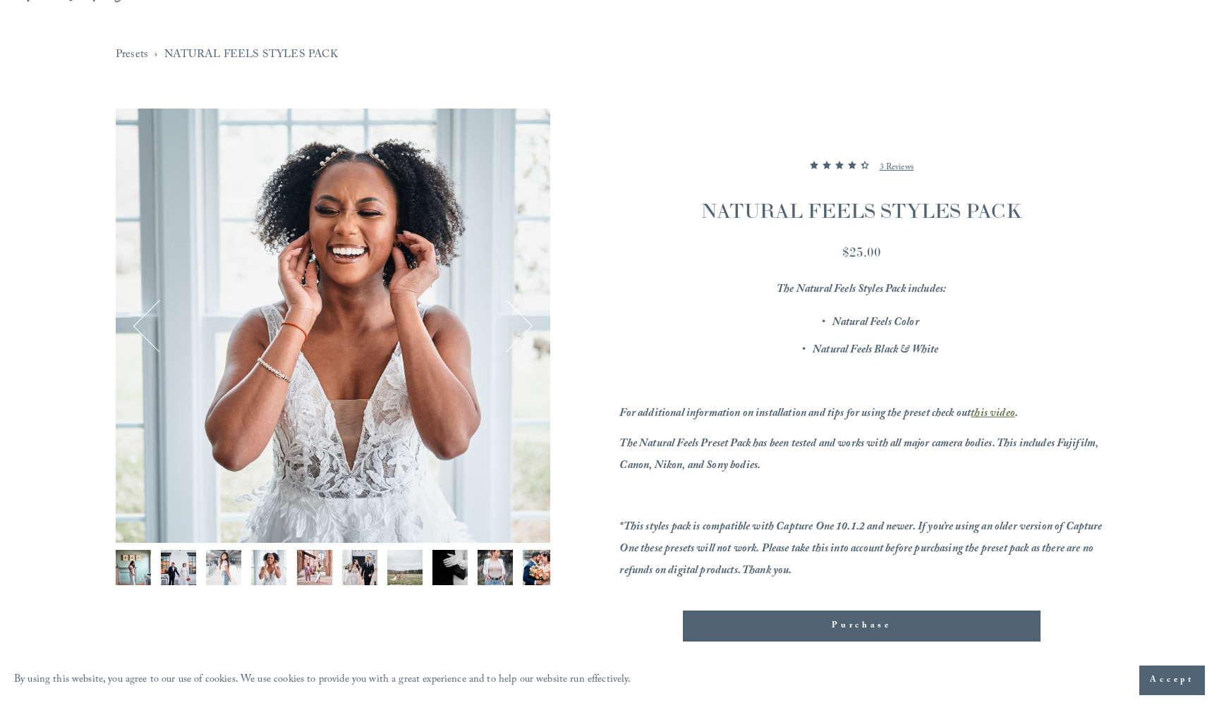
click at [522, 326] on button "Next" at bounding box center [506, 325] width 51 height 51
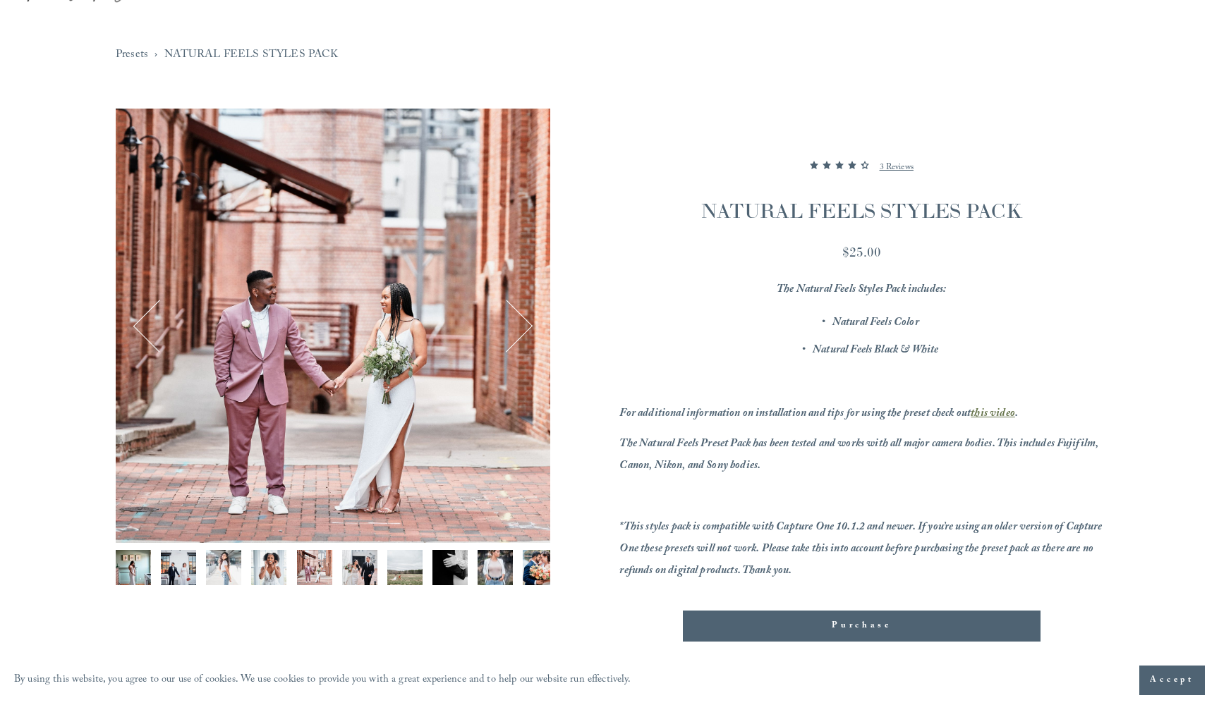
click at [522, 326] on button "Next" at bounding box center [506, 325] width 51 height 51
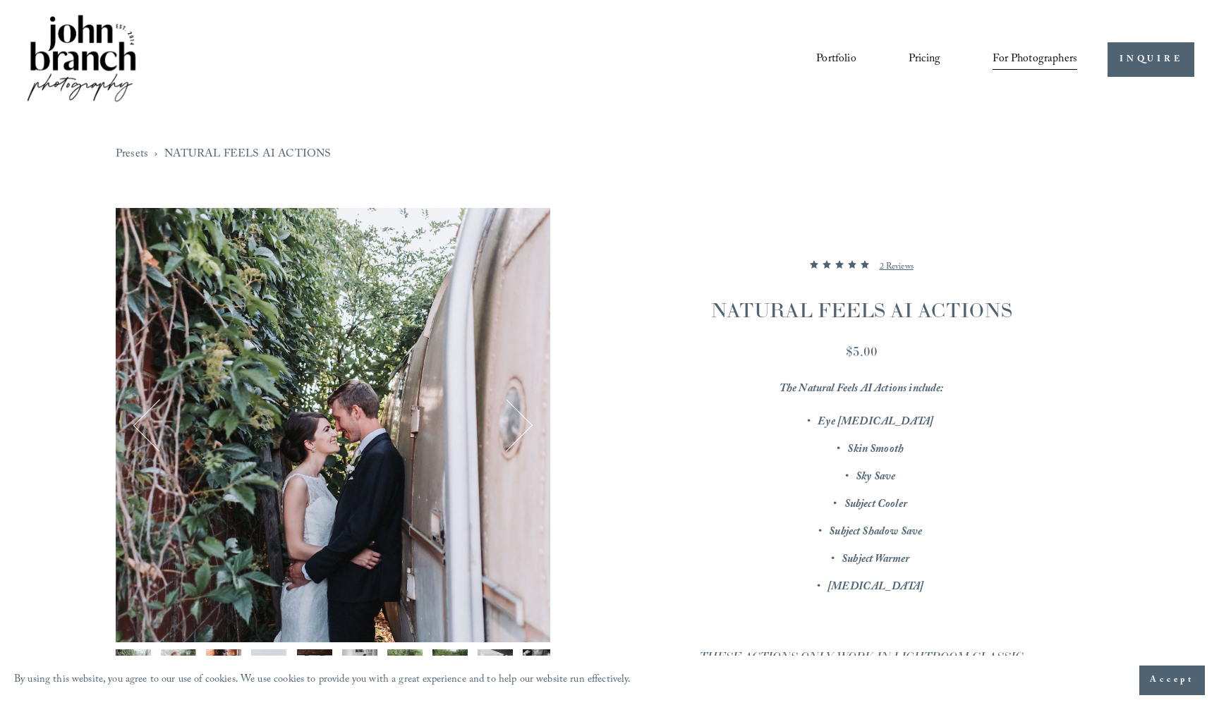
click at [523, 436] on button "Next" at bounding box center [506, 425] width 51 height 51
